Goal: Transaction & Acquisition: Purchase product/service

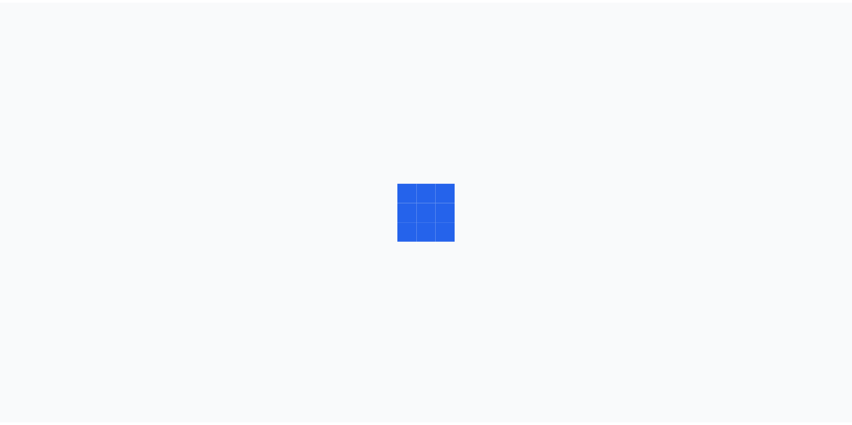
scroll to position [1, 0]
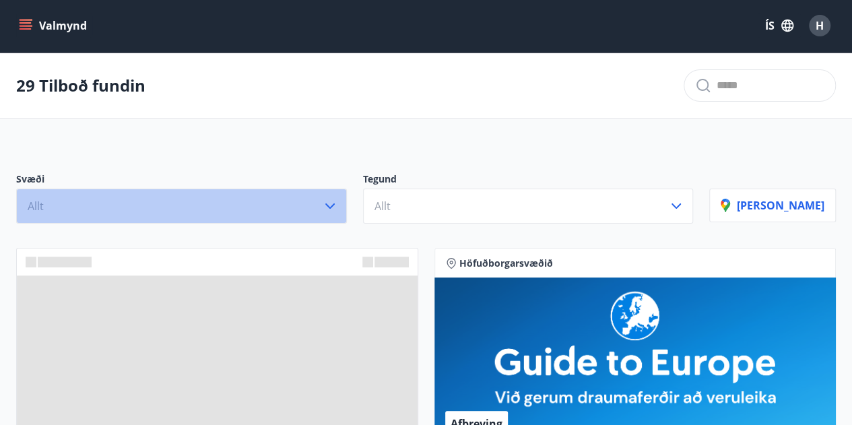
click at [155, 203] on button "Allt" at bounding box center [181, 206] width 331 height 35
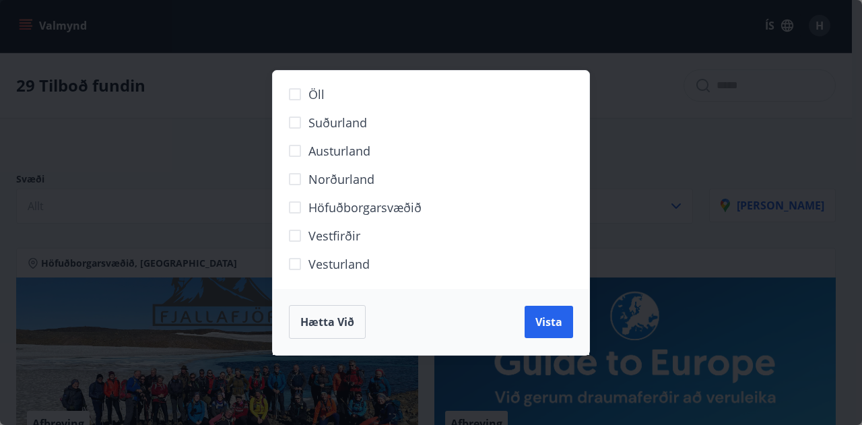
click at [361, 207] on span "Höfuðborgarsvæðið" at bounding box center [364, 208] width 113 height 18
click at [550, 323] on span "Vista" at bounding box center [548, 321] width 27 height 15
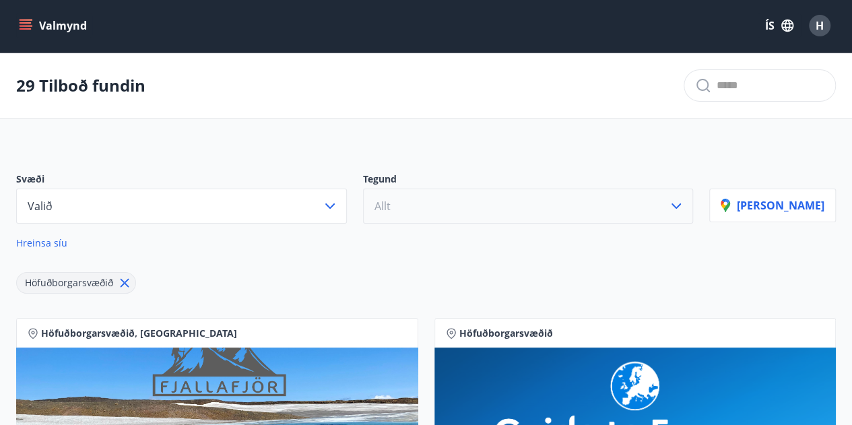
click at [593, 199] on button "Allt" at bounding box center [528, 206] width 331 height 35
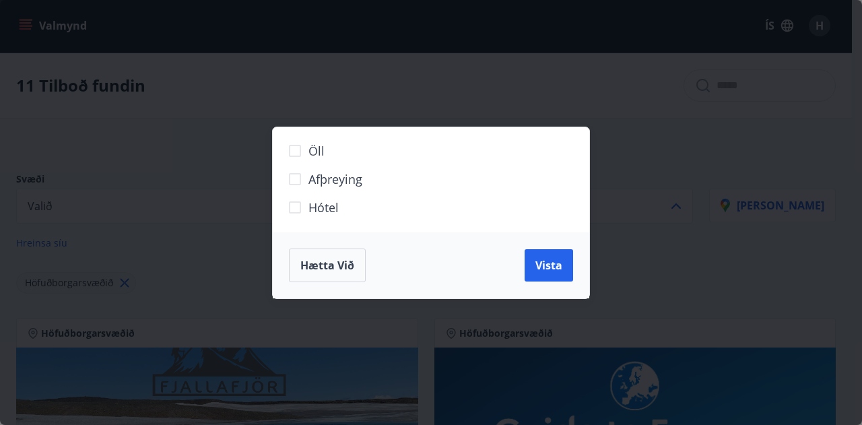
click at [312, 206] on span "Hótel" at bounding box center [323, 208] width 30 height 18
click at [554, 259] on span "Vista" at bounding box center [548, 265] width 27 height 15
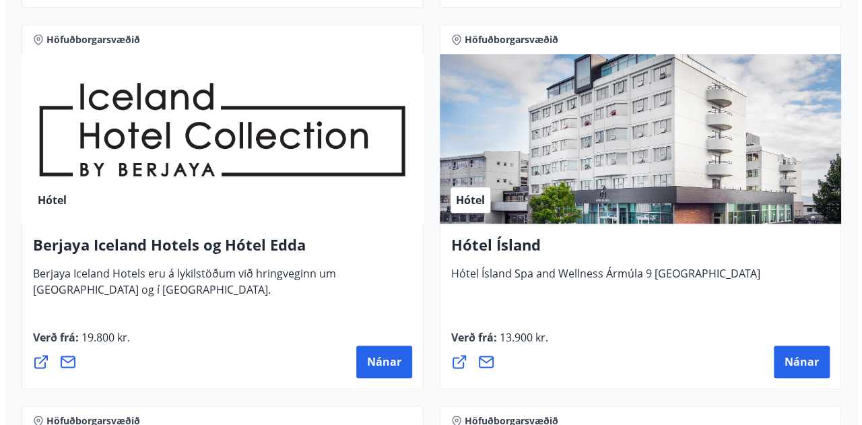
scroll to position [677, 0]
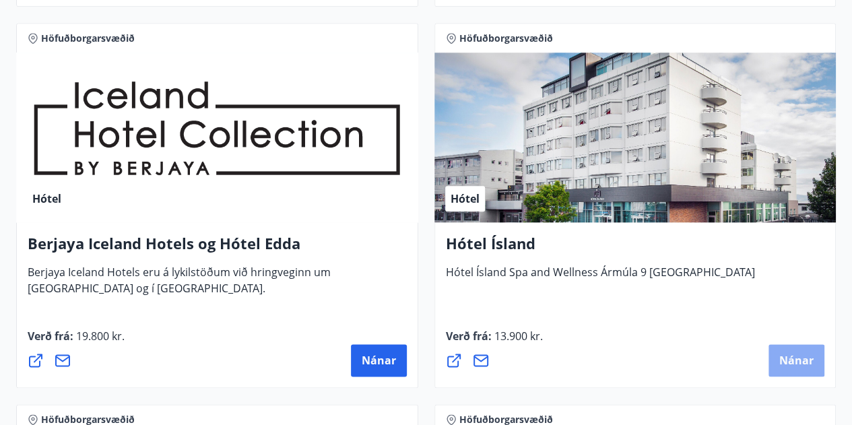
click at [807, 347] on button "Nánar" at bounding box center [796, 360] width 56 height 32
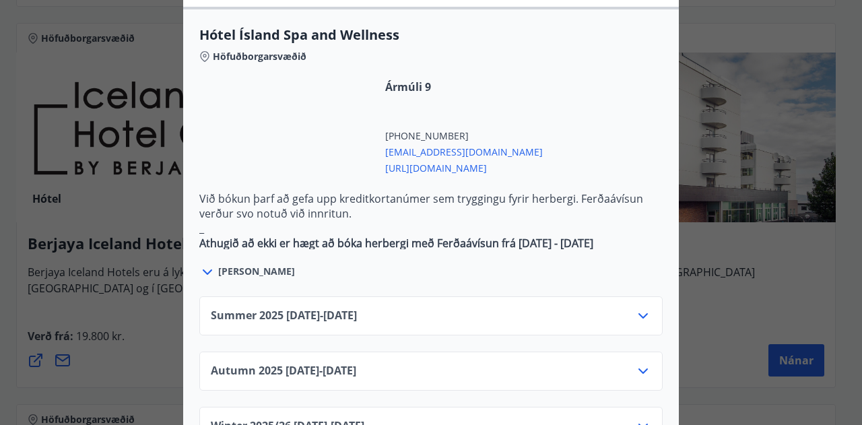
scroll to position [787, 0]
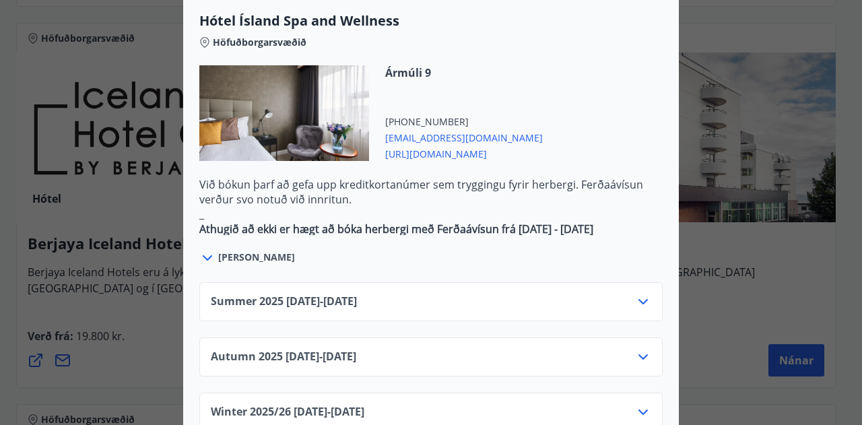
click at [635, 349] on icon at bounding box center [643, 357] width 16 height 16
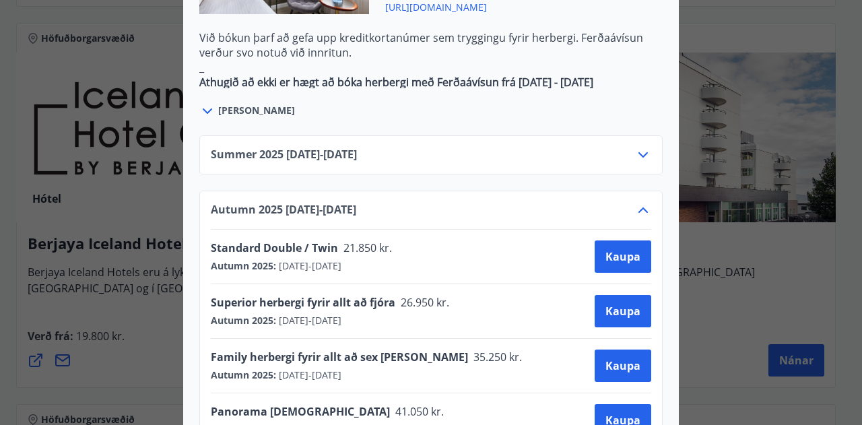
scroll to position [941, 0]
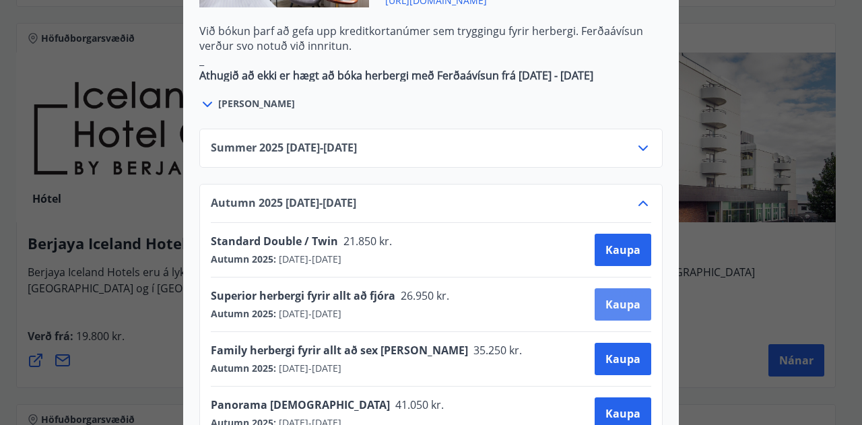
click at [625, 297] on span "Kaupa" at bounding box center [622, 304] width 35 height 15
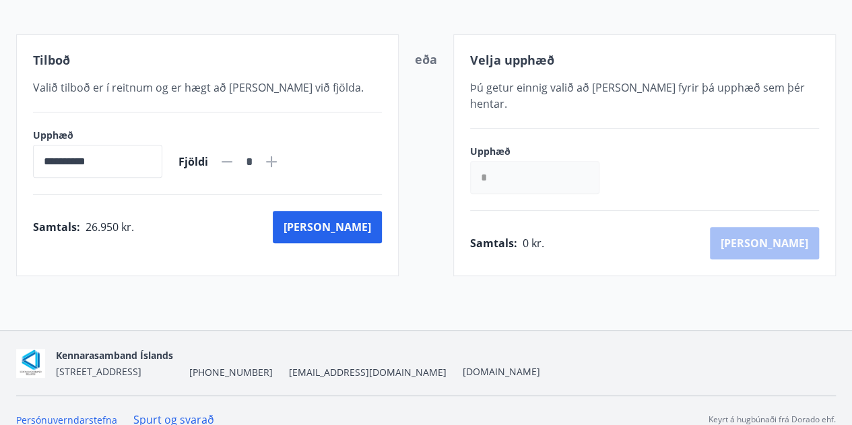
scroll to position [236, 0]
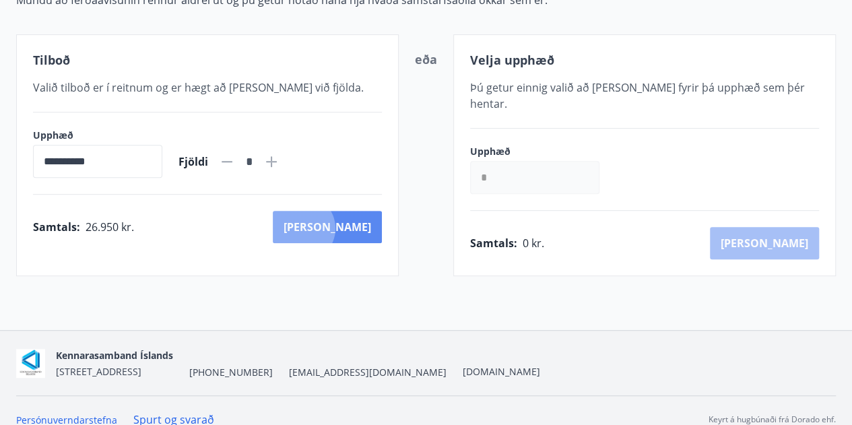
click at [361, 227] on button "[PERSON_NAME]" at bounding box center [327, 227] width 109 height 32
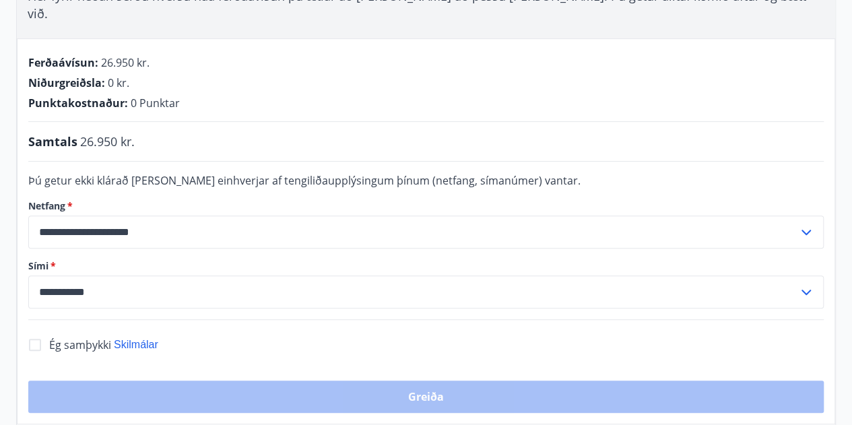
scroll to position [236, 0]
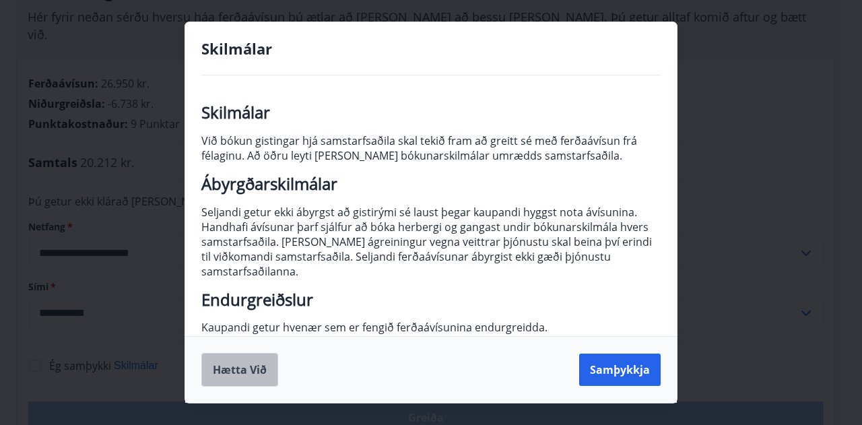
click at [231, 370] on button "Hætta við" at bounding box center [239, 370] width 77 height 34
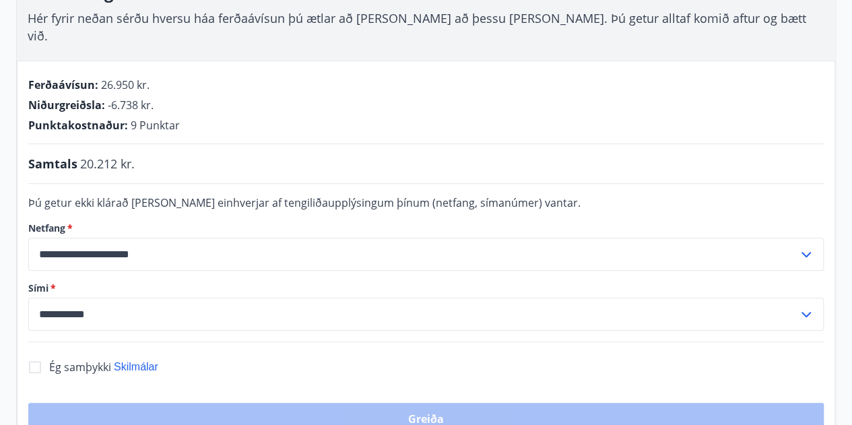
scroll to position [249, 0]
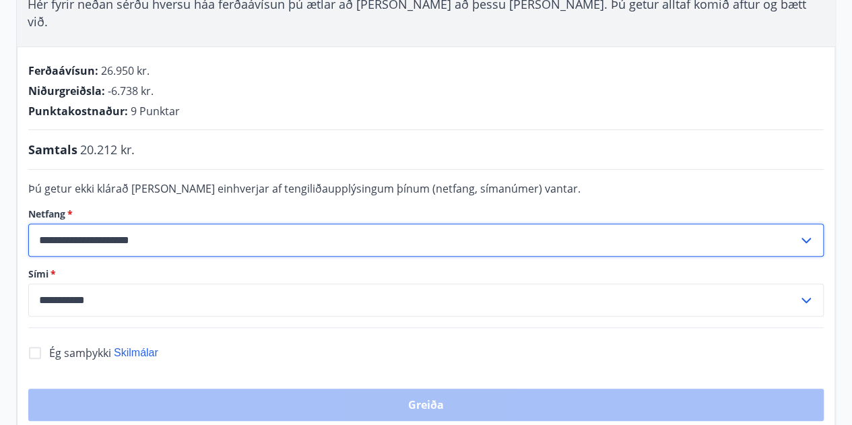
click at [154, 224] on input "**********" at bounding box center [413, 240] width 770 height 33
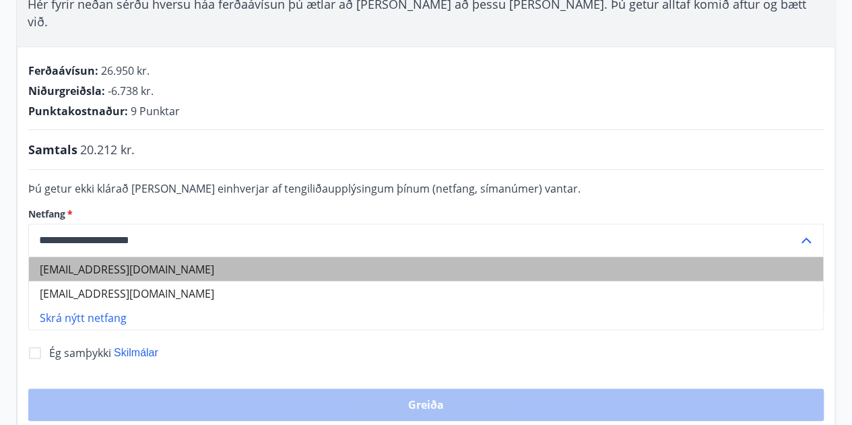
click at [169, 257] on li "[EMAIL_ADDRESS][DOMAIN_NAME]" at bounding box center [426, 269] width 794 height 24
type input "**********"
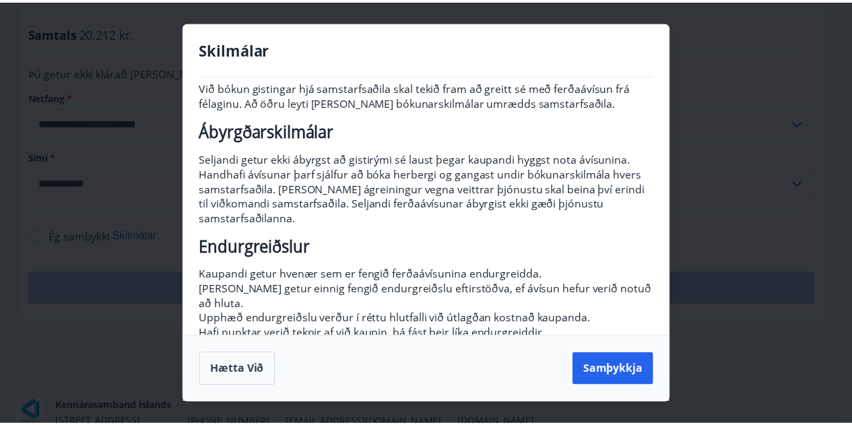
scroll to position [55, 0]
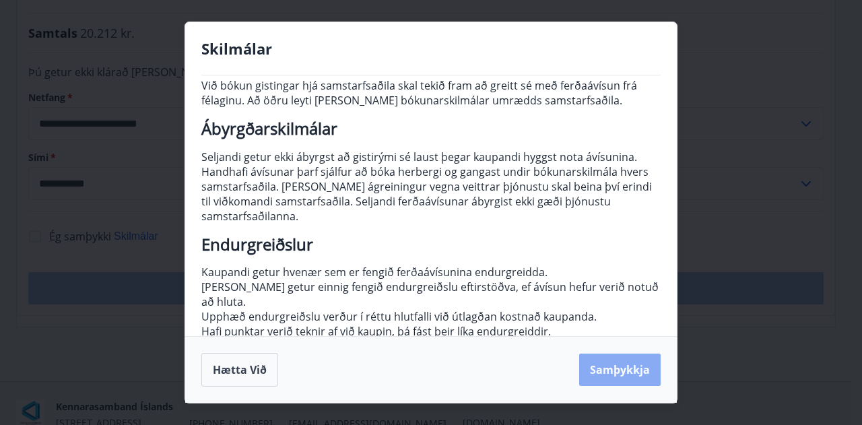
click at [606, 374] on button "Samþykkja" at bounding box center [619, 369] width 81 height 32
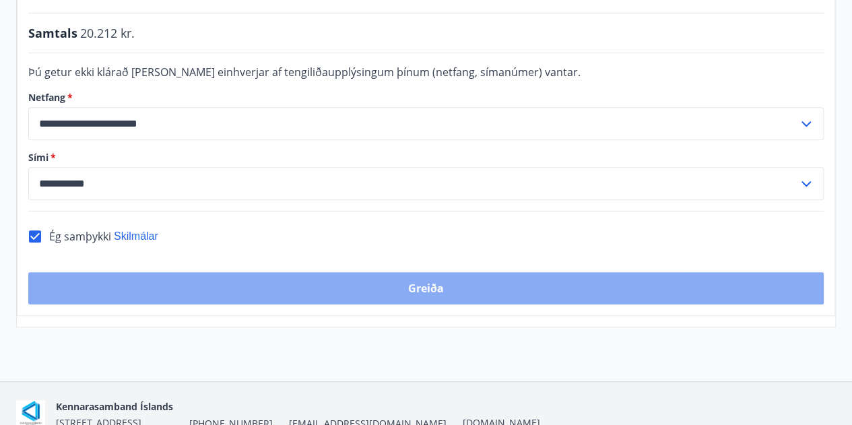
click at [418, 272] on button "Greiða" at bounding box center [425, 288] width 795 height 32
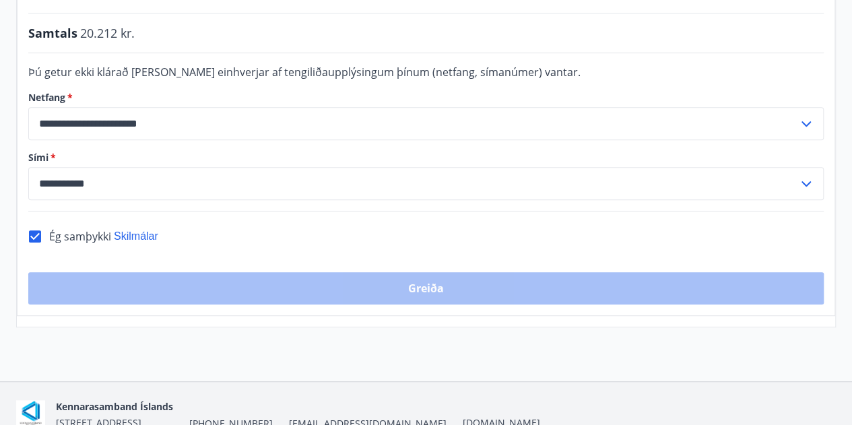
scroll to position [415, 0]
